Goal: Task Accomplishment & Management: Manage account settings

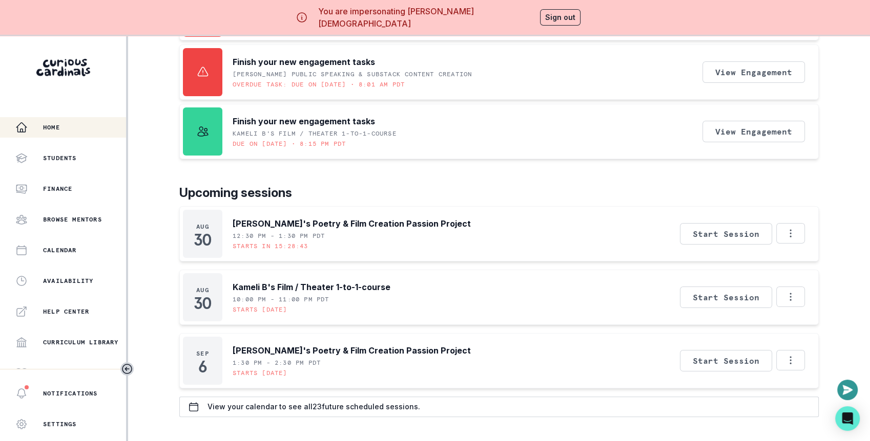
scroll to position [285, 0]
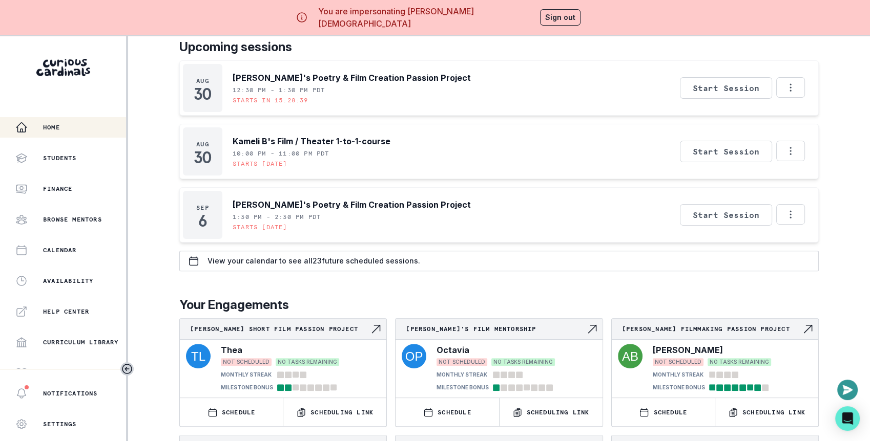
drag, startPoint x: 230, startPoint y: 150, endPoint x: 348, endPoint y: 153, distance: 117.3
click at [348, 153] on div "[DATE] Kameli B's Film / Theater 1-to-1-course 10:00 PM - 11:00 PM PDT Starts […" at bounding box center [286, 152] width 207 height 48
click at [348, 153] on div "Kameli B's Film / Theater 1-to-1-course 10:00 PM - 11:00 PM PDT Starts [DATE]" at bounding box center [311, 152] width 158 height 48
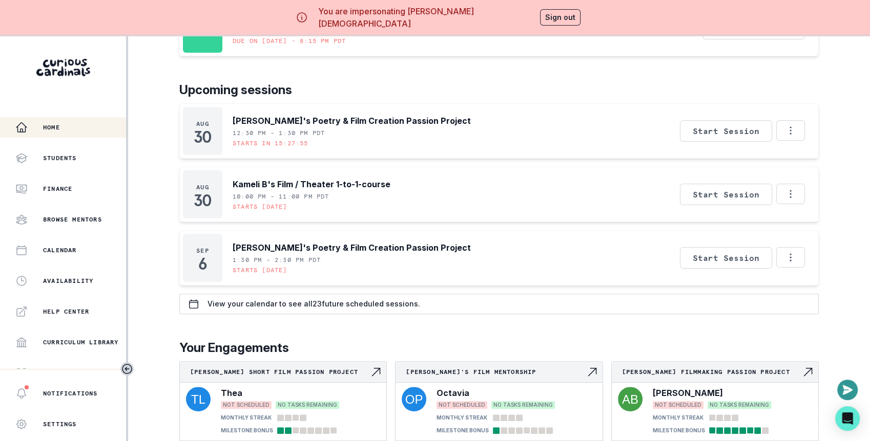
scroll to position [274, 0]
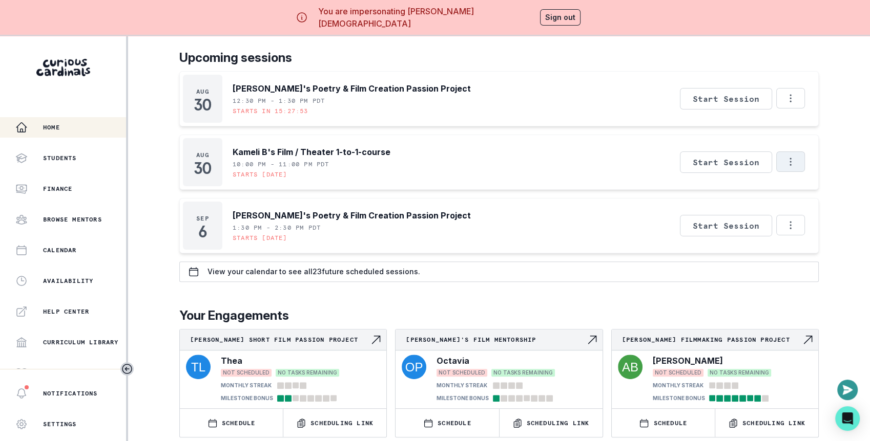
click at [785, 159] on icon "Options" at bounding box center [790, 161] width 11 height 11
click at [564, 147] on div "[DATE] Kameli B's Film / Theater 1-to-1-course 10:00 PM - 11:00 PM PDT Starts […" at bounding box center [498, 162] width 639 height 55
click at [544, 12] on button "Sign out" at bounding box center [560, 17] width 40 height 16
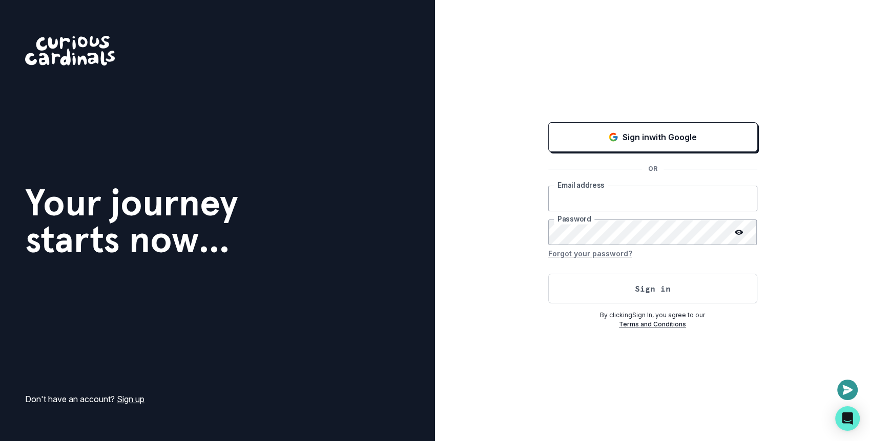
type input "[EMAIL_ADDRESS][DOMAIN_NAME]"
click at [564, 295] on button "Sign in" at bounding box center [652, 289] width 209 height 30
